Goal: Obtain resource: Download file/media

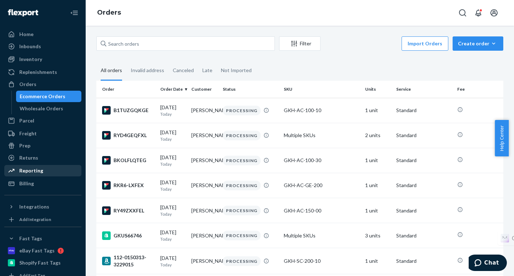
click at [36, 172] on div "Reporting" at bounding box center [31, 170] width 24 height 7
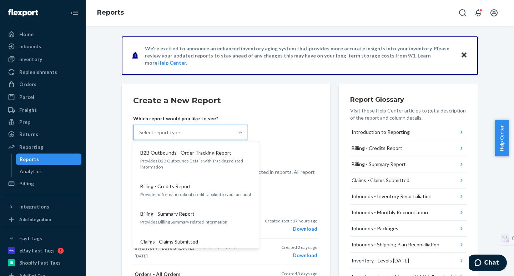
click at [182, 135] on div "Select report type" at bounding box center [184, 132] width 101 height 14
click at [140, 135] on input "option B2B Outbounds - Order Tracking Report focused, 1 of 28. 28 results avail…" at bounding box center [139, 132] width 1 height 7
type input "N"
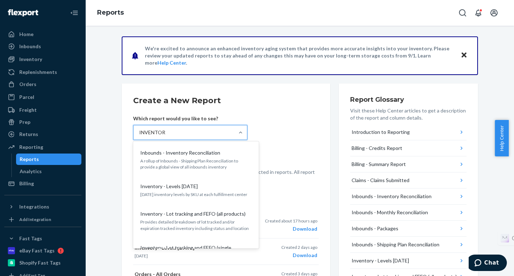
type input "INVENTORY"
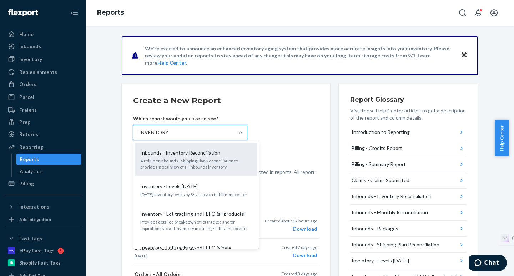
click at [180, 152] on p "Inbounds - Inventory Reconciliation" at bounding box center [180, 152] width 80 height 7
click at [168, 136] on input "INVENTORY" at bounding box center [153, 132] width 29 height 7
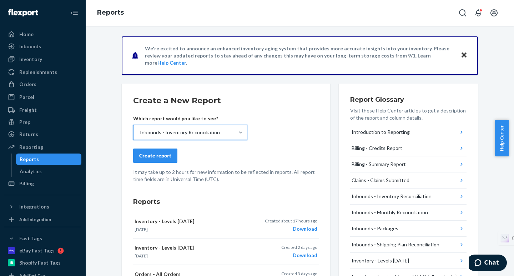
click at [219, 137] on div "Inbounds - Inventory Reconciliation" at bounding box center [184, 132] width 101 height 14
click at [140, 136] on input "option Inbounds - Inventory Reconciliation, selected. 0 results available. Sele…" at bounding box center [139, 132] width 1 height 7
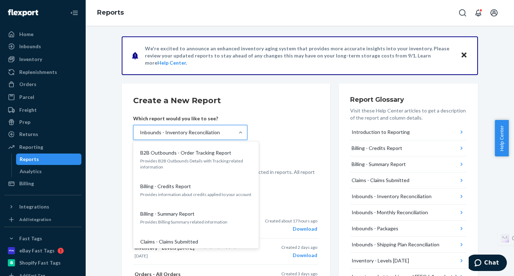
scroll to position [55, 0]
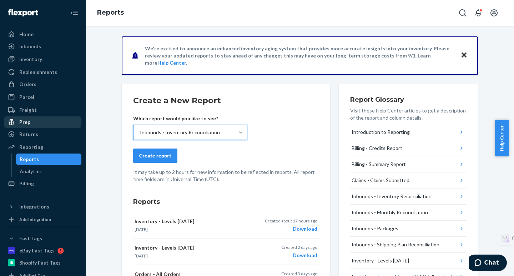
drag, startPoint x: 211, startPoint y: 135, endPoint x: 62, endPoint y: 126, distance: 149.9
click at [62, 126] on div "Home Inbounds Shipping Plans Problems Inventory Products Replenishments Orders …" at bounding box center [257, 138] width 514 height 276
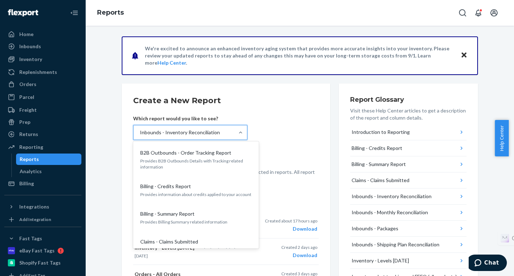
click at [197, 134] on div "Inbounds - Inventory Reconciliation" at bounding box center [180, 132] width 80 height 7
click at [140, 134] on input "option Inbounds - Inventory Reconciliation, selected. option Inbounds - Invento…" at bounding box center [139, 132] width 1 height 7
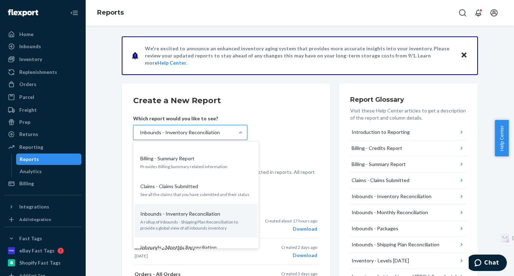
click at [304, 124] on form "Create a New Report Which report would you like to see? option Inbounds - Inven…" at bounding box center [226, 139] width 186 height 88
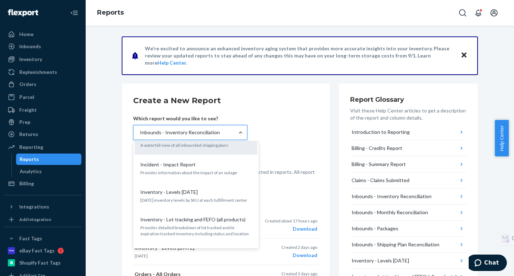
scroll to position [234, 0]
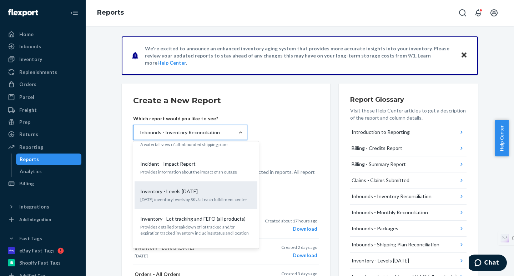
click at [188, 196] on p "[DATE] inventory levels by SKU at each fulfillment center" at bounding box center [195, 199] width 111 height 6
click at [140, 136] on input "option Inbounds - Inventory Reconciliation, selected. option Inventory - Levels…" at bounding box center [139, 132] width 1 height 7
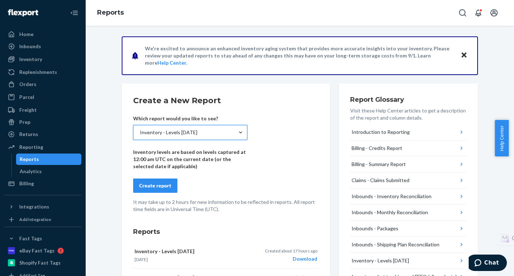
click at [147, 185] on div "Create report" at bounding box center [155, 185] width 32 height 7
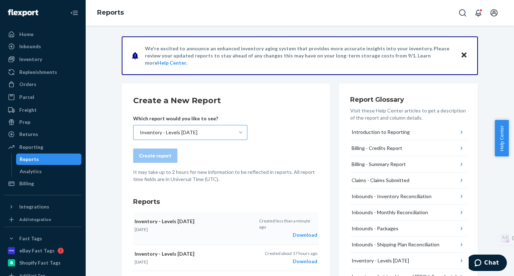
click at [306, 231] on div "Download" at bounding box center [288, 234] width 58 height 7
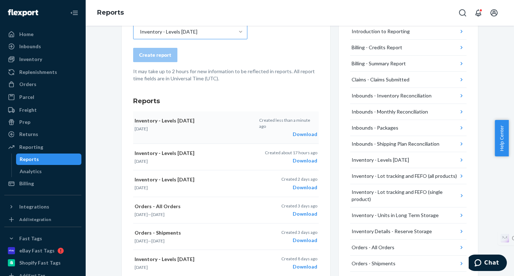
scroll to position [0, 0]
